Goal: Use online tool/utility: Utilize a website feature to perform a specific function

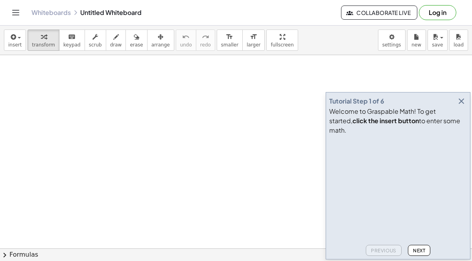
click at [462, 106] on icon "button" at bounding box center [461, 100] width 9 height 9
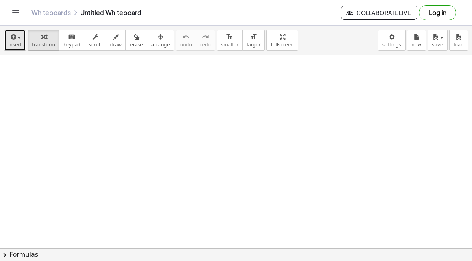
click at [22, 42] on button "insert" at bounding box center [15, 39] width 22 height 21
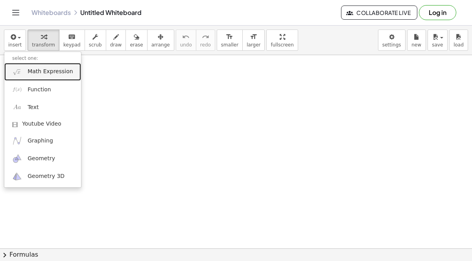
click at [44, 71] on span "Math Expression" at bounding box center [50, 72] width 45 height 8
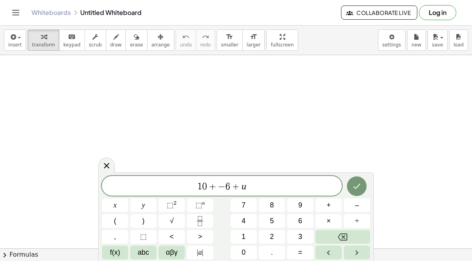
click at [219, 187] on span "−" at bounding box center [221, 186] width 7 height 9
click at [359, 181] on icon "Done" at bounding box center [356, 185] width 9 height 9
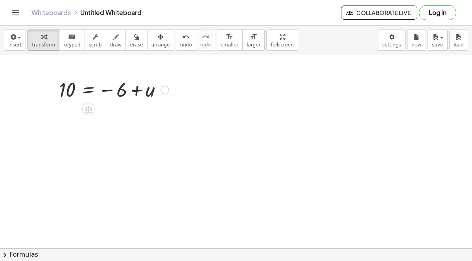
click at [89, 88] on div at bounding box center [114, 89] width 118 height 26
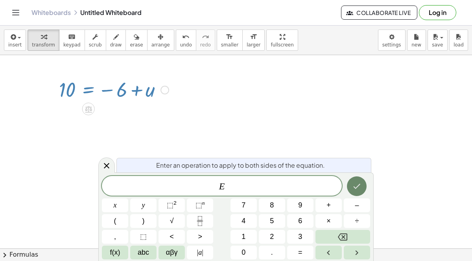
click at [351, 182] on button "Done" at bounding box center [357, 186] width 20 height 20
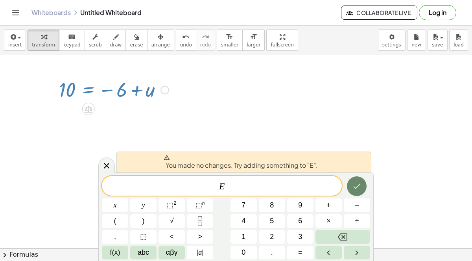
click at [356, 184] on icon "Done" at bounding box center [356, 185] width 9 height 9
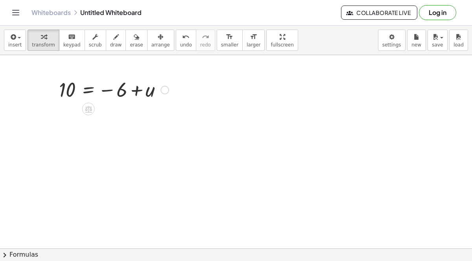
click at [91, 91] on div at bounding box center [114, 89] width 118 height 26
click at [90, 88] on div at bounding box center [114, 89] width 118 height 26
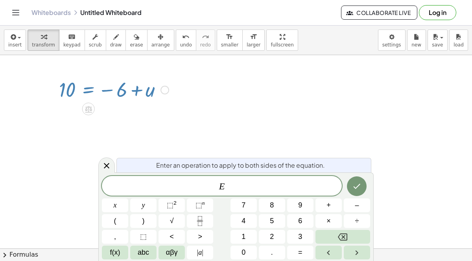
click at [92, 88] on div at bounding box center [114, 89] width 118 height 26
click at [137, 92] on div at bounding box center [114, 89] width 118 height 26
click at [167, 90] on div at bounding box center [164, 89] width 9 height 9
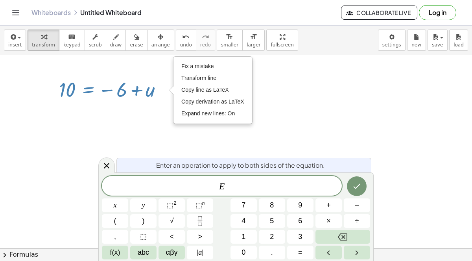
drag, startPoint x: 290, startPoint y: 134, endPoint x: 290, endPoint y: 138, distance: 4.0
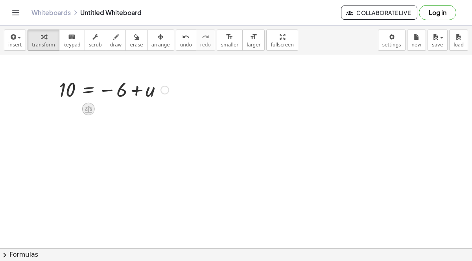
click at [89, 111] on icon at bounding box center [88, 109] width 8 height 8
drag, startPoint x: 122, startPoint y: 87, endPoint x: 71, endPoint y: 85, distance: 50.8
click at [71, 84] on div at bounding box center [114, 89] width 118 height 26
click at [182, 41] on icon "undo" at bounding box center [185, 36] width 7 height 9
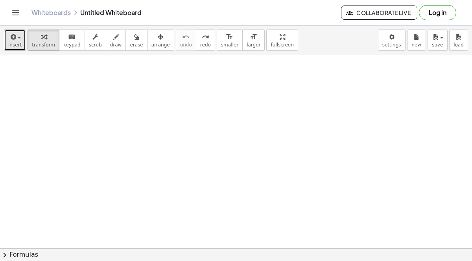
click at [14, 48] on button "insert" at bounding box center [15, 39] width 22 height 21
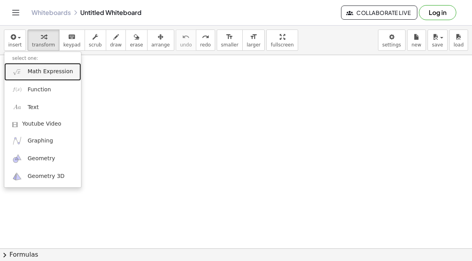
click at [38, 75] on link "Math Expression" at bounding box center [42, 72] width 77 height 18
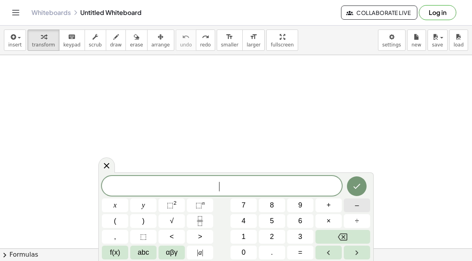
click at [356, 205] on span "–" at bounding box center [357, 205] width 4 height 11
click at [268, 232] on button "2" at bounding box center [272, 237] width 26 height 14
click at [304, 251] on button "=" at bounding box center [300, 252] width 26 height 14
click at [248, 239] on button "1" at bounding box center [243, 237] width 26 height 14
click at [247, 256] on button "0" at bounding box center [243, 252] width 26 height 14
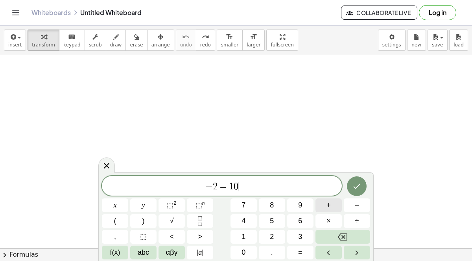
click at [333, 206] on button "+" at bounding box center [328, 205] width 26 height 14
click at [144, 258] on button "abc" at bounding box center [143, 252] width 26 height 14
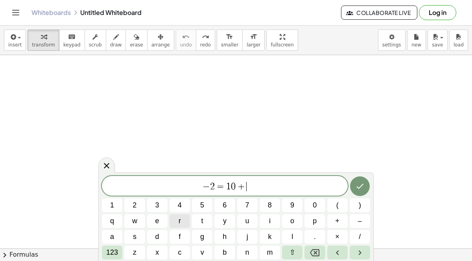
click at [178, 218] on button "r" at bounding box center [180, 221] width 20 height 14
click at [356, 183] on icon "Done" at bounding box center [359, 185] width 9 height 9
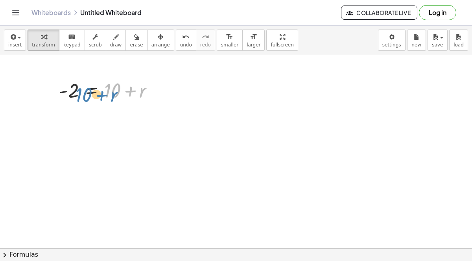
drag, startPoint x: 111, startPoint y: 89, endPoint x: 87, endPoint y: 92, distance: 23.8
click at [84, 93] on div at bounding box center [109, 89] width 109 height 27
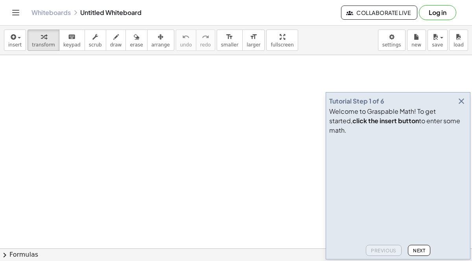
click at [457, 106] on icon "button" at bounding box center [461, 100] width 9 height 9
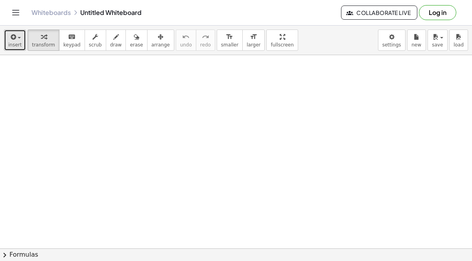
click at [9, 43] on button "insert" at bounding box center [15, 39] width 22 height 21
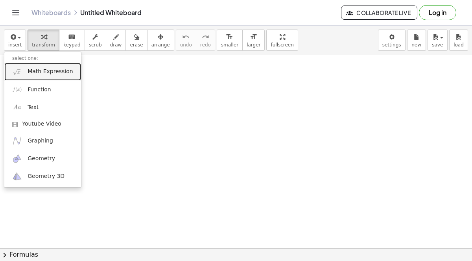
click at [25, 67] on link "Math Expression" at bounding box center [42, 72] width 77 height 18
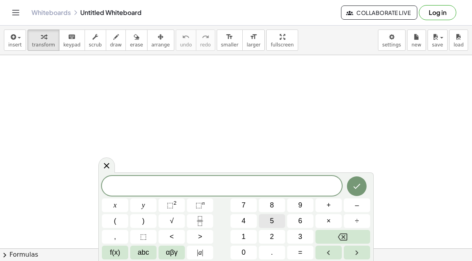
click at [271, 217] on span "5" at bounding box center [272, 221] width 4 height 11
click at [309, 253] on button "=" at bounding box center [300, 252] width 26 height 14
click at [205, 218] on icon "Fraction" at bounding box center [200, 221] width 10 height 10
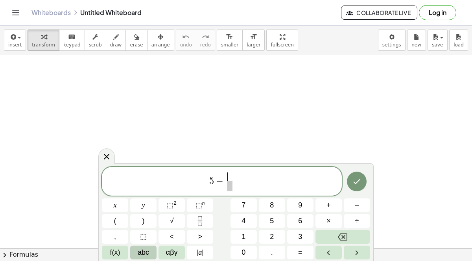
click at [155, 251] on button "abc" at bounding box center [143, 252] width 26 height 14
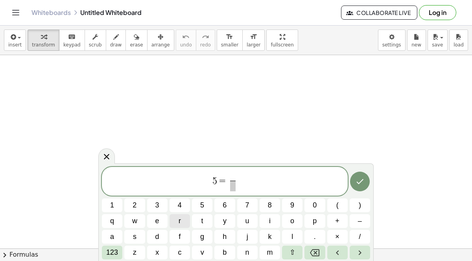
click at [176, 218] on button "r" at bounding box center [180, 221] width 20 height 14
click at [232, 188] on span at bounding box center [233, 186] width 6 height 11
click at [221, 205] on button "6" at bounding box center [224, 205] width 20 height 14
click at [227, 186] on span "5 = ​ r 6 ​" at bounding box center [225, 181] width 246 height 21
click at [232, 187] on span "6" at bounding box center [232, 185] width 4 height 9
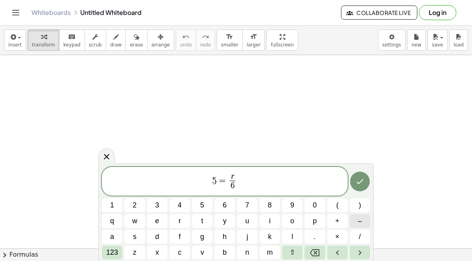
click at [364, 218] on button "–" at bounding box center [360, 221] width 20 height 14
click at [363, 176] on button "Done" at bounding box center [360, 181] width 20 height 20
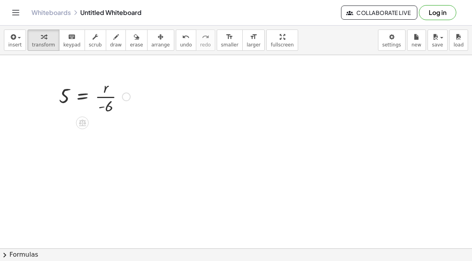
click at [104, 98] on div at bounding box center [94, 95] width 79 height 39
click at [83, 98] on div at bounding box center [94, 95] width 79 height 39
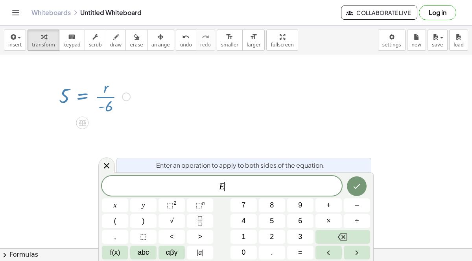
click at [102, 109] on div at bounding box center [94, 95] width 79 height 39
click at [101, 108] on div at bounding box center [94, 95] width 79 height 39
click at [355, 181] on icon "Done" at bounding box center [356, 185] width 9 height 9
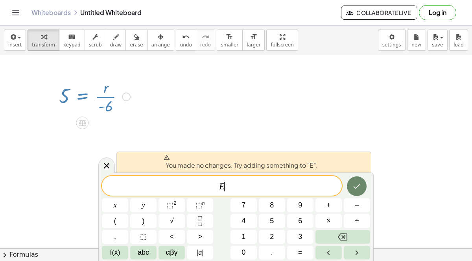
click at [358, 184] on icon "Done" at bounding box center [356, 185] width 9 height 9
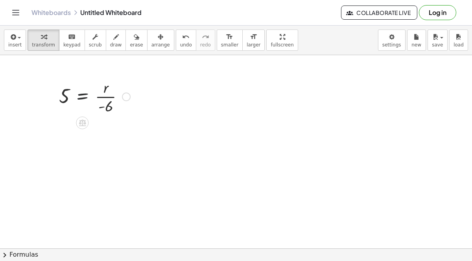
click at [80, 99] on div at bounding box center [94, 95] width 79 height 39
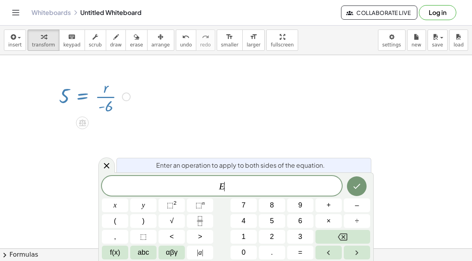
drag, startPoint x: 91, startPoint y: 108, endPoint x: 95, endPoint y: 114, distance: 6.9
click at [91, 109] on div at bounding box center [94, 95] width 79 height 39
click at [352, 184] on icon "Done" at bounding box center [356, 185] width 9 height 9
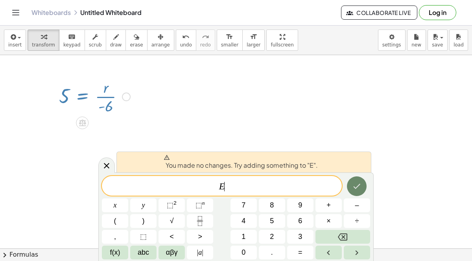
click at [354, 186] on icon "Done" at bounding box center [357, 186] width 7 height 5
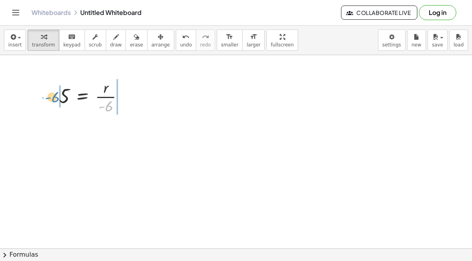
drag, startPoint x: 108, startPoint y: 108, endPoint x: 55, endPoint y: 99, distance: 53.5
click at [55, 99] on div "· - 6 5 = · r · - 6" at bounding box center [91, 95] width 89 height 43
click at [58, 96] on div at bounding box center [94, 95] width 128 height 39
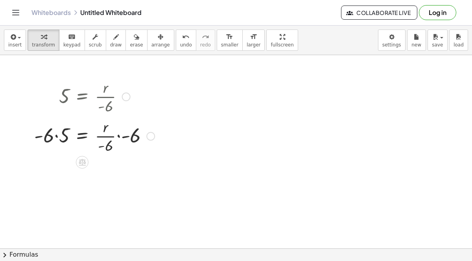
click at [55, 135] on div at bounding box center [94, 135] width 128 height 39
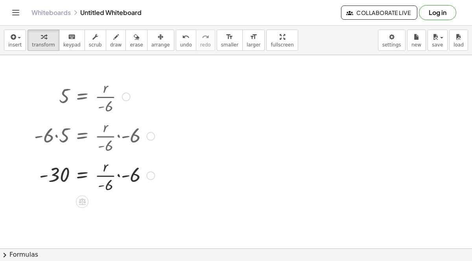
click at [122, 175] on div at bounding box center [94, 174] width 128 height 39
